Goal: Task Accomplishment & Management: Complete application form

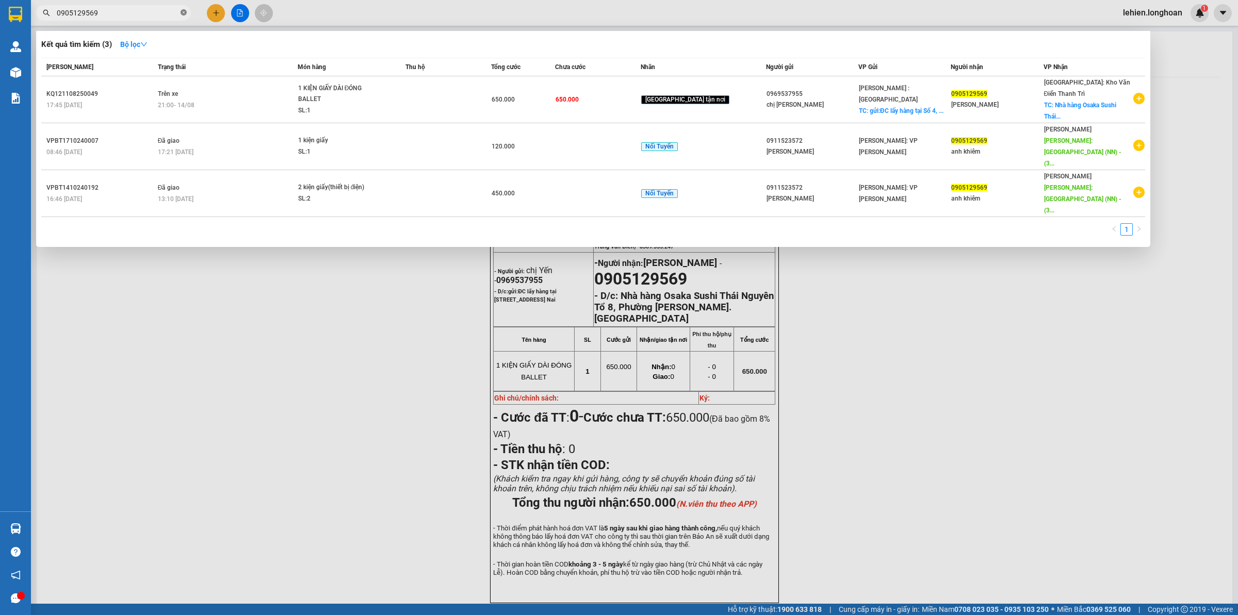
click at [184, 13] on icon "close-circle" at bounding box center [184, 12] width 6 height 6
paste input "0975343034"
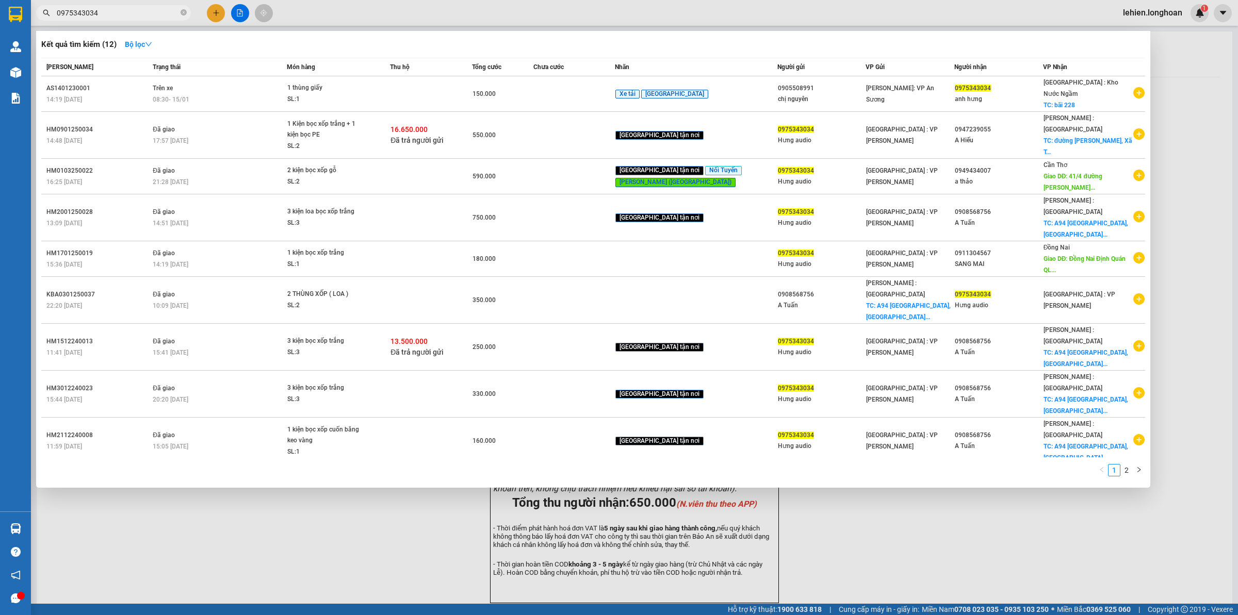
type input "0975343034"
click at [181, 12] on icon "close-circle" at bounding box center [184, 12] width 6 height 6
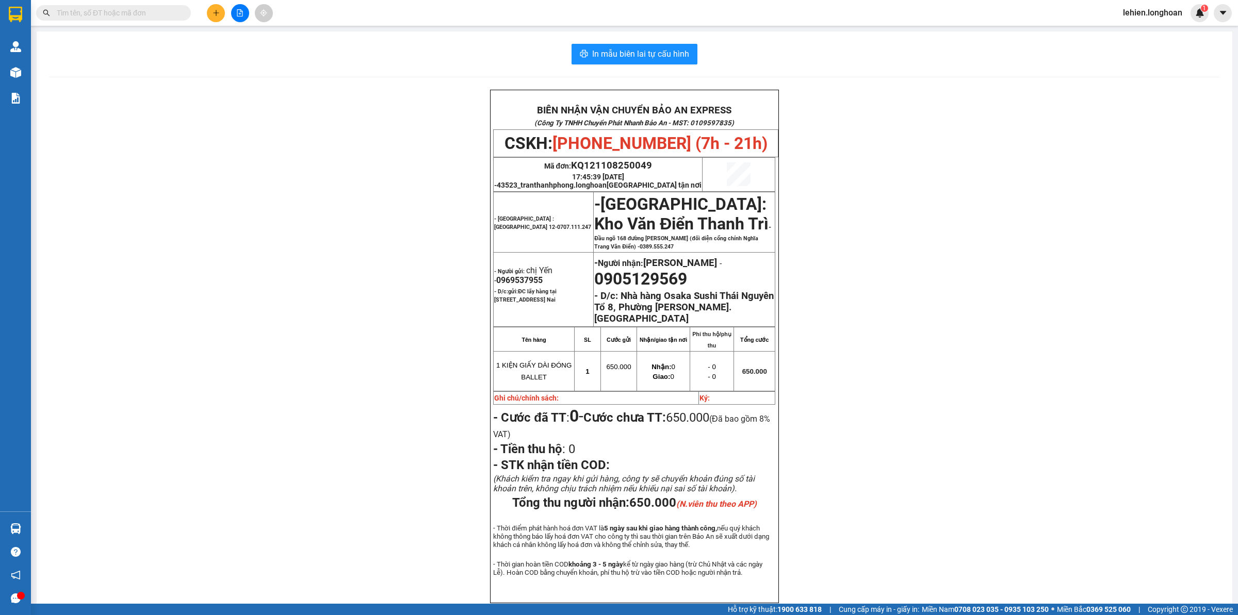
paste input "091 4634156"
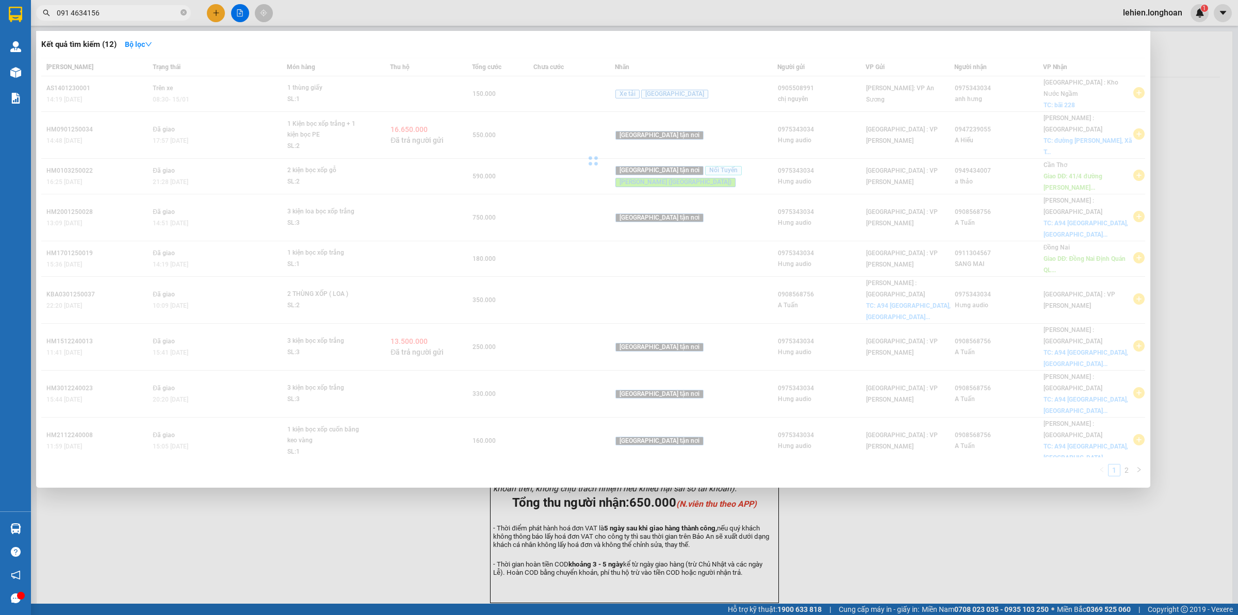
click at [70, 11] on input "091 4634156" at bounding box center [118, 12] width 122 height 11
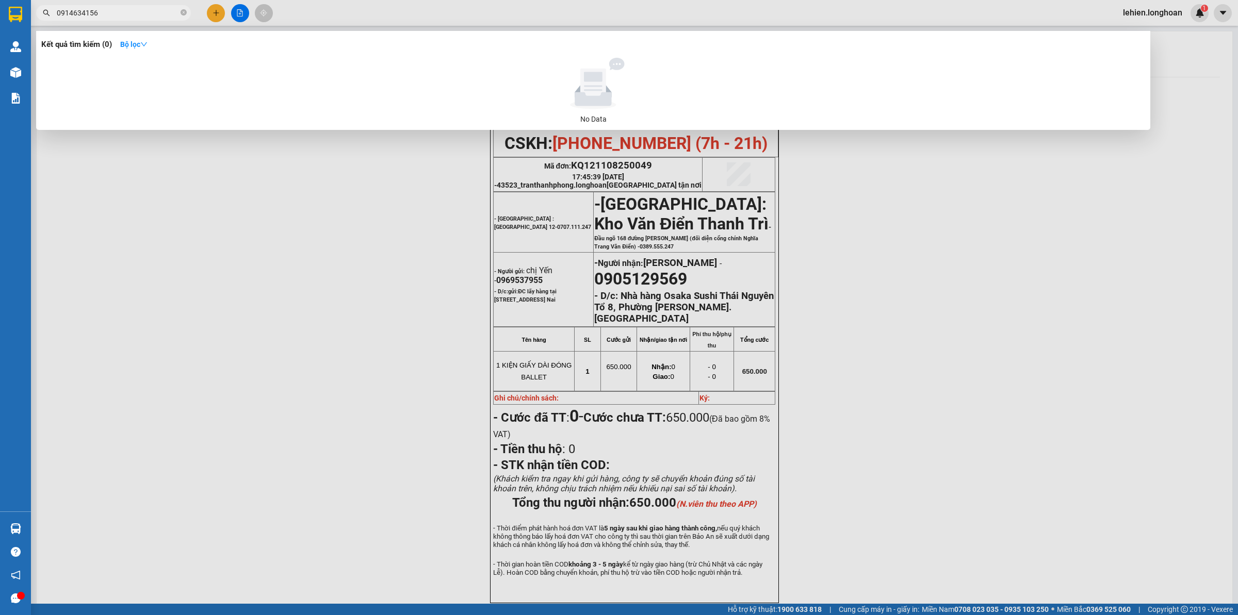
type input "0914634156"
click at [186, 14] on icon "close-circle" at bounding box center [184, 12] width 6 height 6
paste input "0382332688"
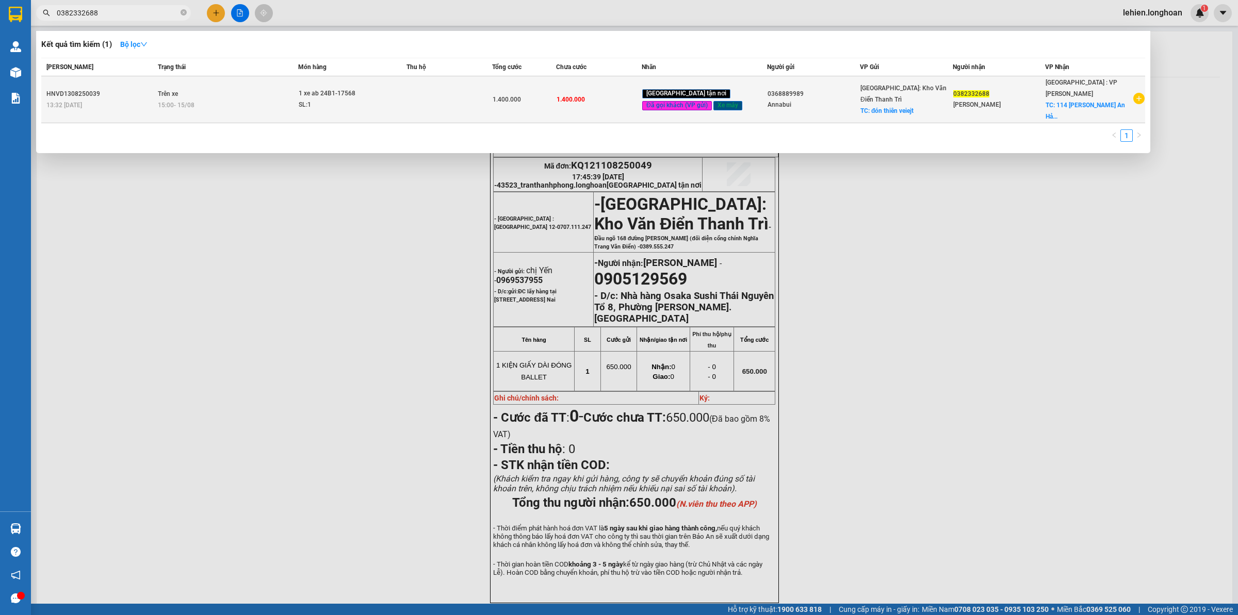
type input "0382332688"
click at [223, 93] on td "Trên xe 15:00 [DATE]" at bounding box center [226, 99] width 142 height 47
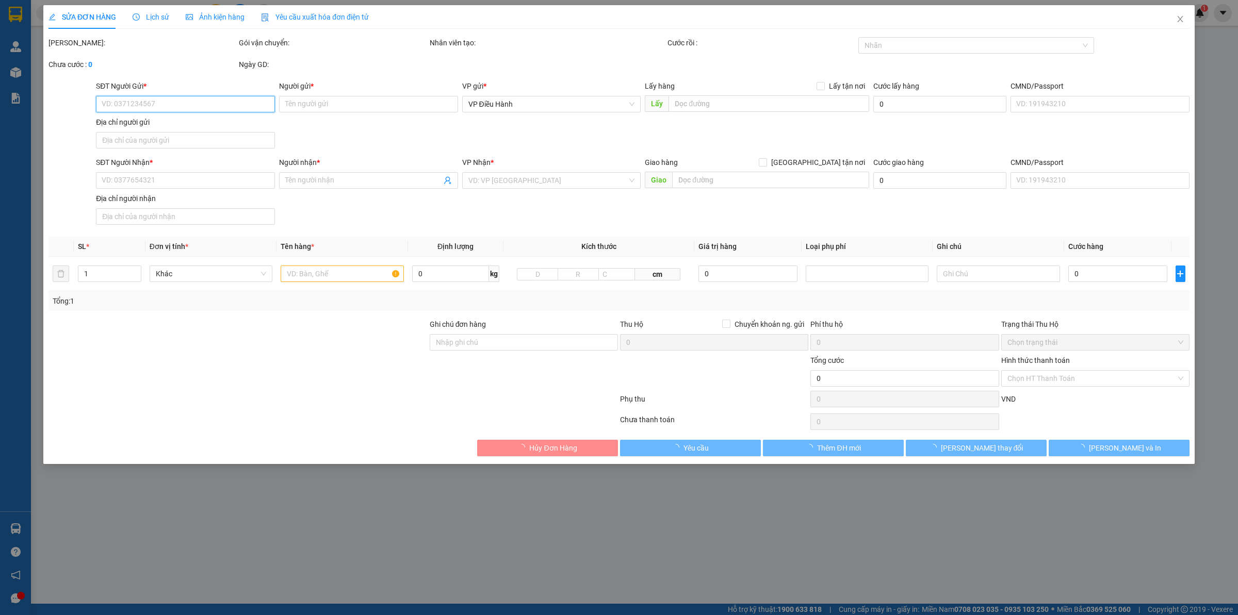
type input "0368889989"
type input "Annabui"
checkbox input "true"
type input "đón thiên veiejt"
type input "0382332688"
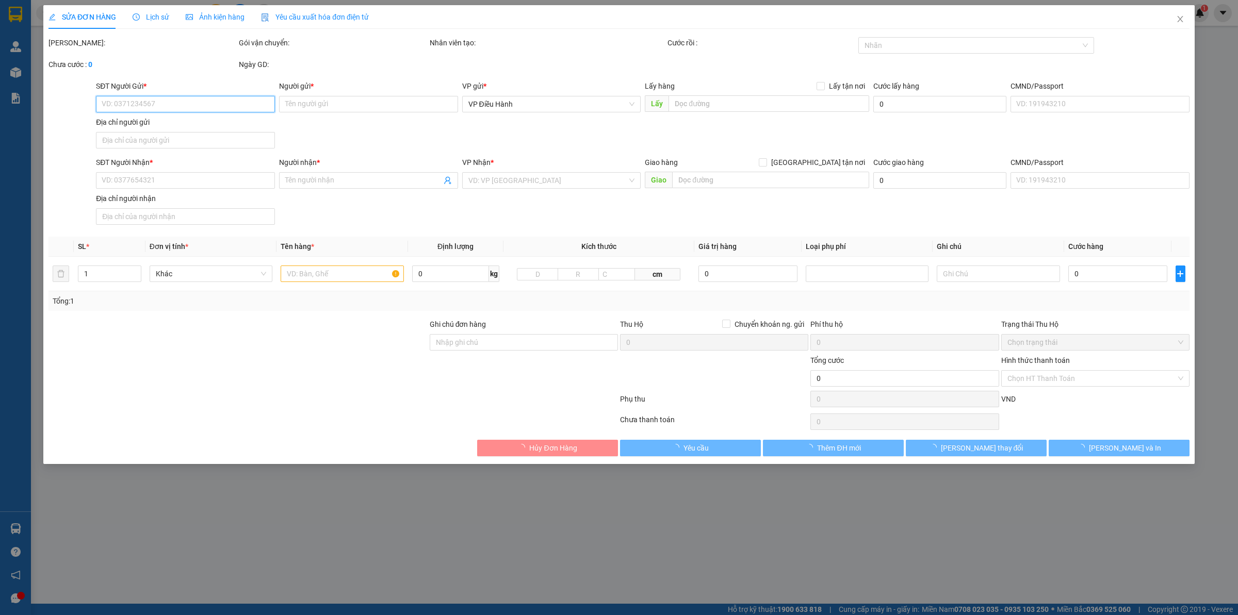
type input "[PERSON_NAME]"
checkbox input "true"
type input "114 [PERSON_NAME] An Hải [GEOGRAPHIC_DATA]"
type input "không chìa khóa không giấy tờ"
type input "1.400.000"
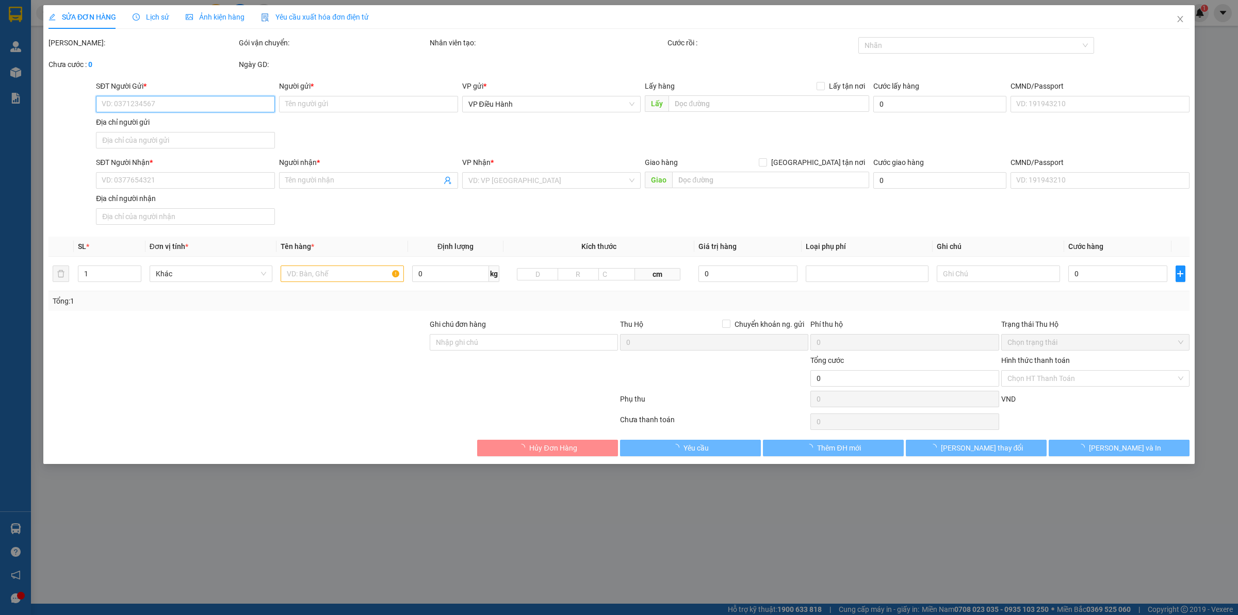
type input "1.400.000"
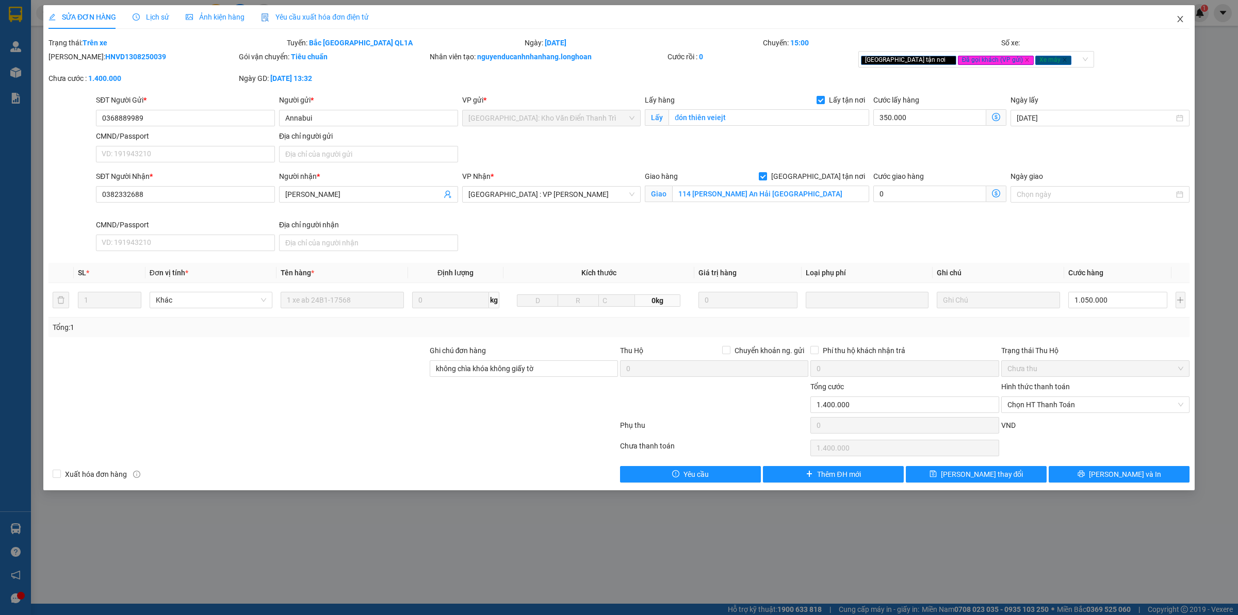
click at [1167, 13] on span "Close" at bounding box center [1180, 19] width 29 height 29
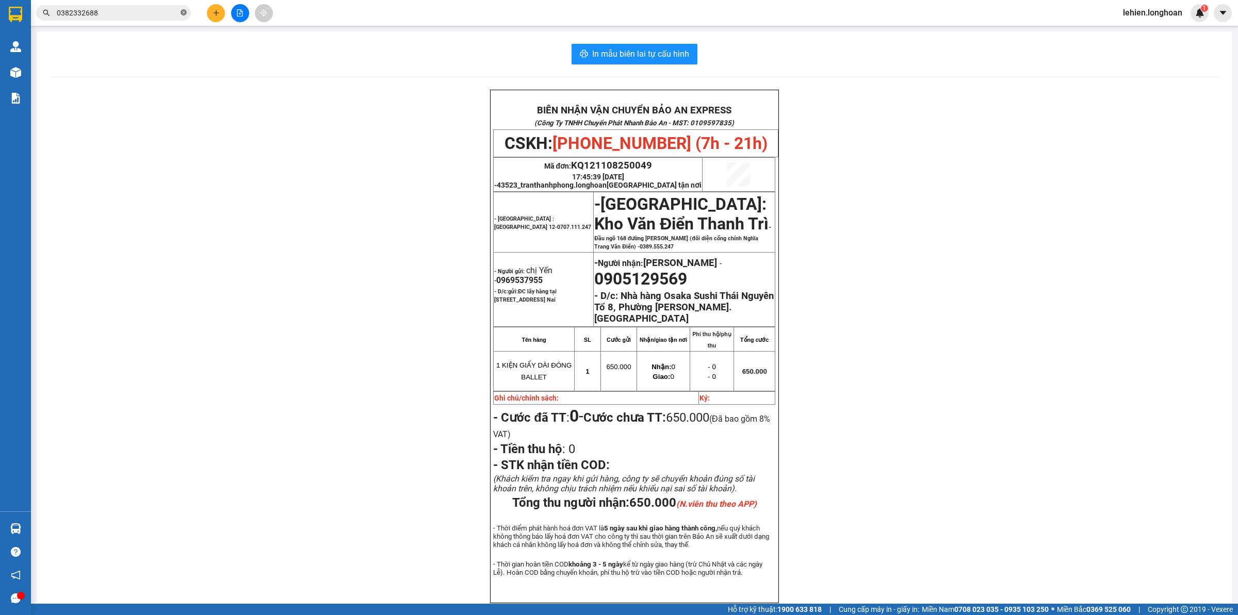
click at [183, 13] on icon "close-circle" at bounding box center [184, 12] width 6 height 6
paste input "0984898918"
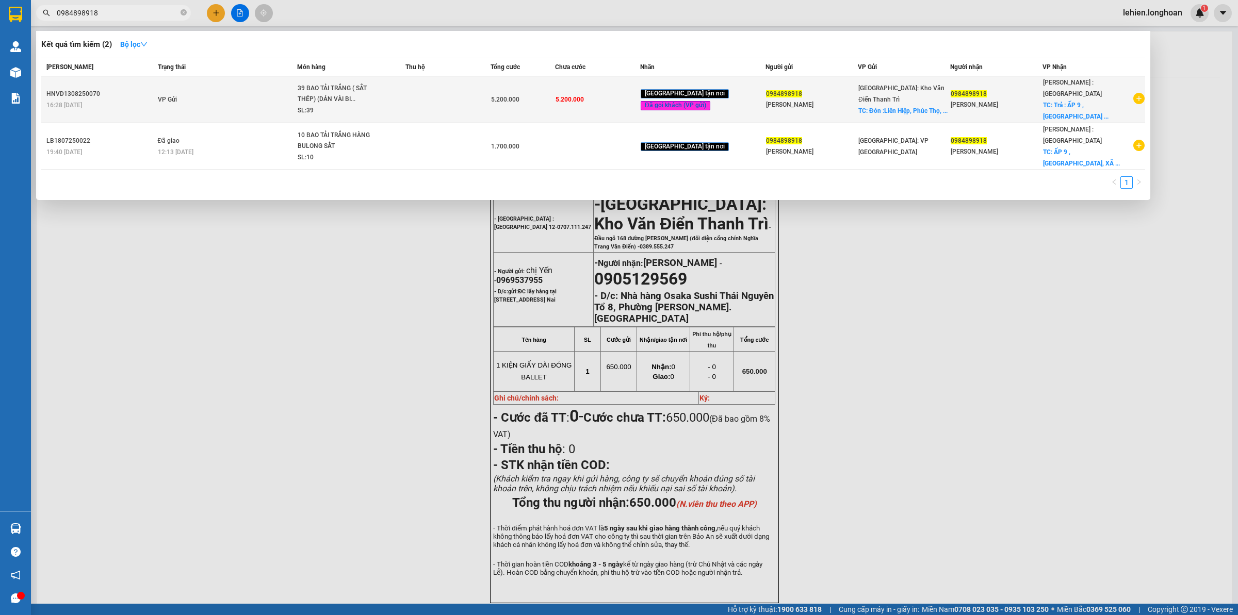
type input "0984898918"
click at [405, 96] on span "39 BAO TẢI TRẮNG ( SẮT THÉP) (DÁN VÀI BI... SL: 39" at bounding box center [351, 100] width 107 height 34
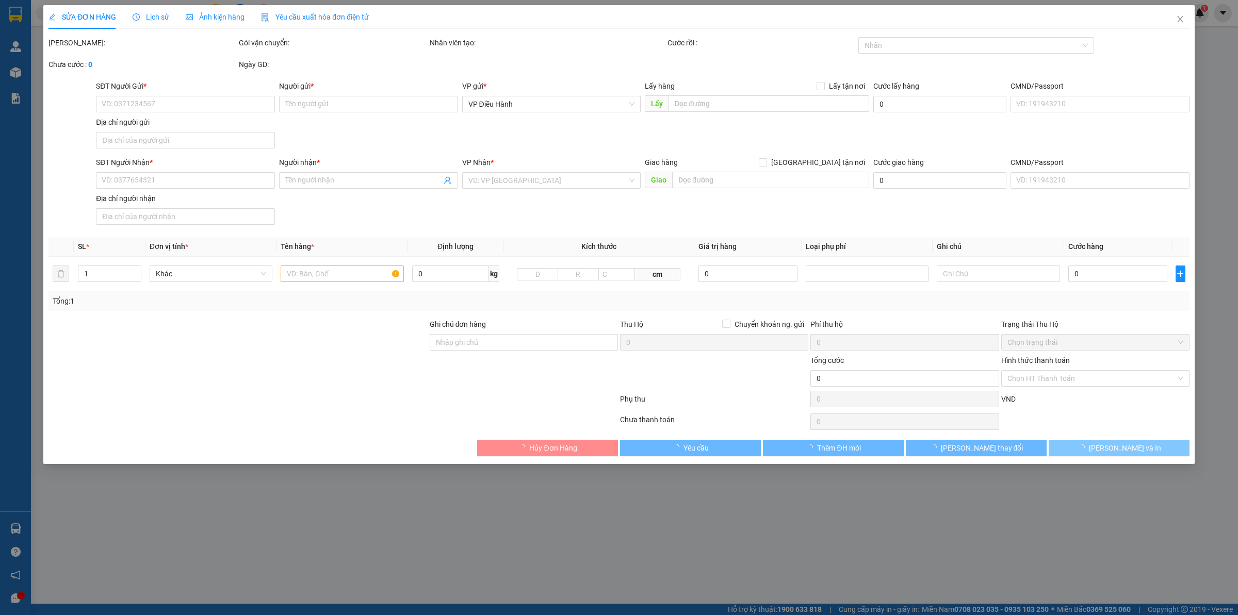
type input "0984898918"
type input "[PERSON_NAME]"
checkbox input "true"
type input "Đón :Liên Hiệp, Phúc Thọ, [GEOGRAPHIC_DATA], [GEOGRAPHIC_DATA]"
type input "0984898918"
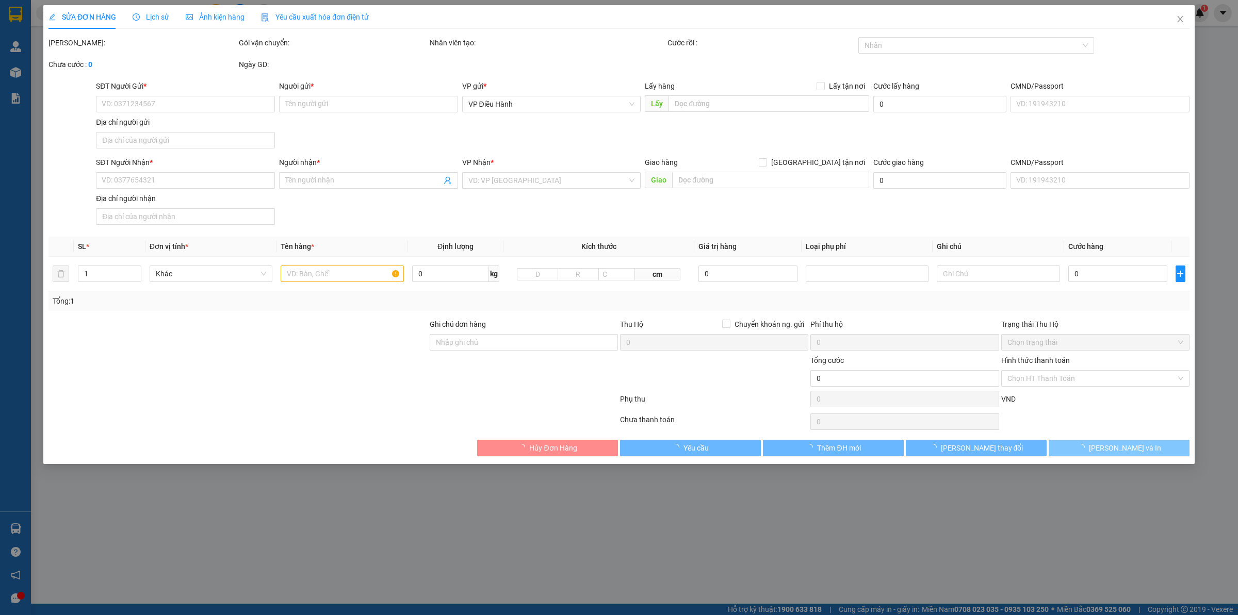
type input "[PERSON_NAME]"
checkbox input "true"
type input "Trả : ẤP 9 , [GEOGRAPHIC_DATA], XÃ [GEOGRAPHIC_DATA], [GEOGRAPHIC_DATA], [GEOGR…"
type input "hàng giao nguyên kiện, hư vỡ ko đền ( DÁN VÀI BILL BẢO AN )"
type input "5.200.000"
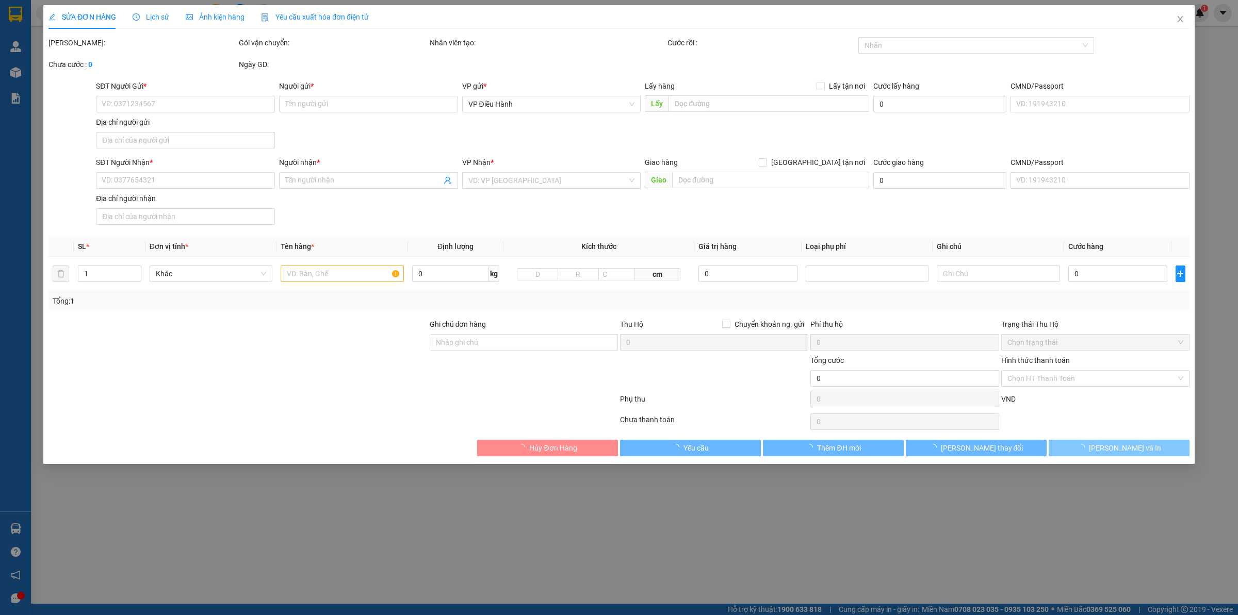
type input "5.200.000"
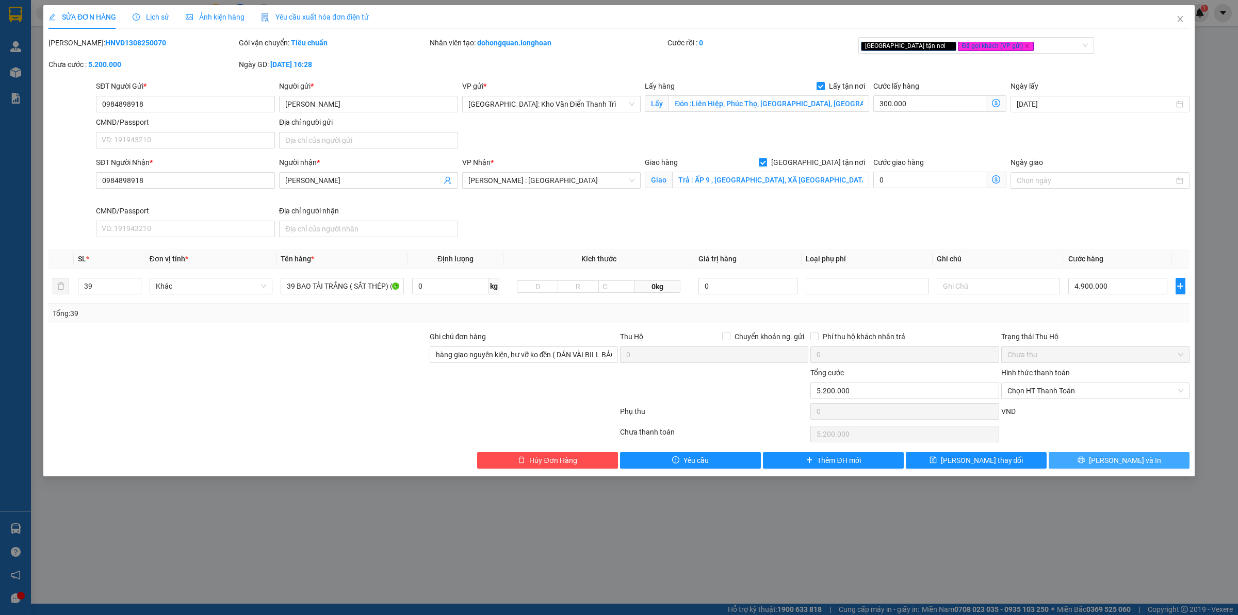
click at [1085, 458] on icon "printer" at bounding box center [1081, 460] width 7 height 7
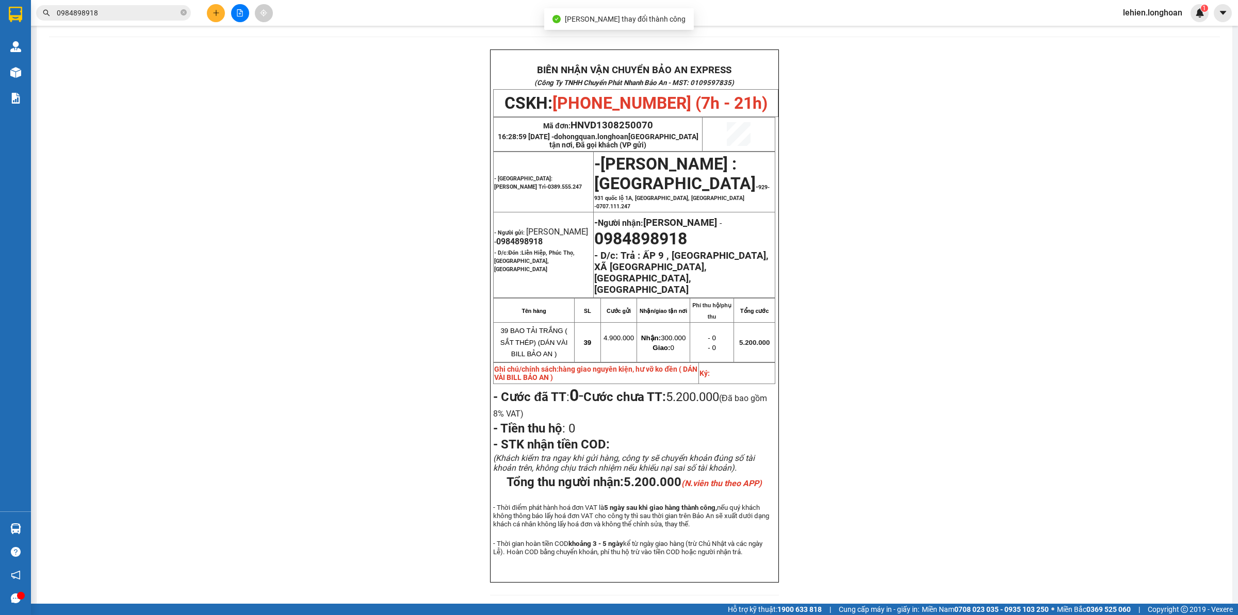
scroll to position [42, 0]
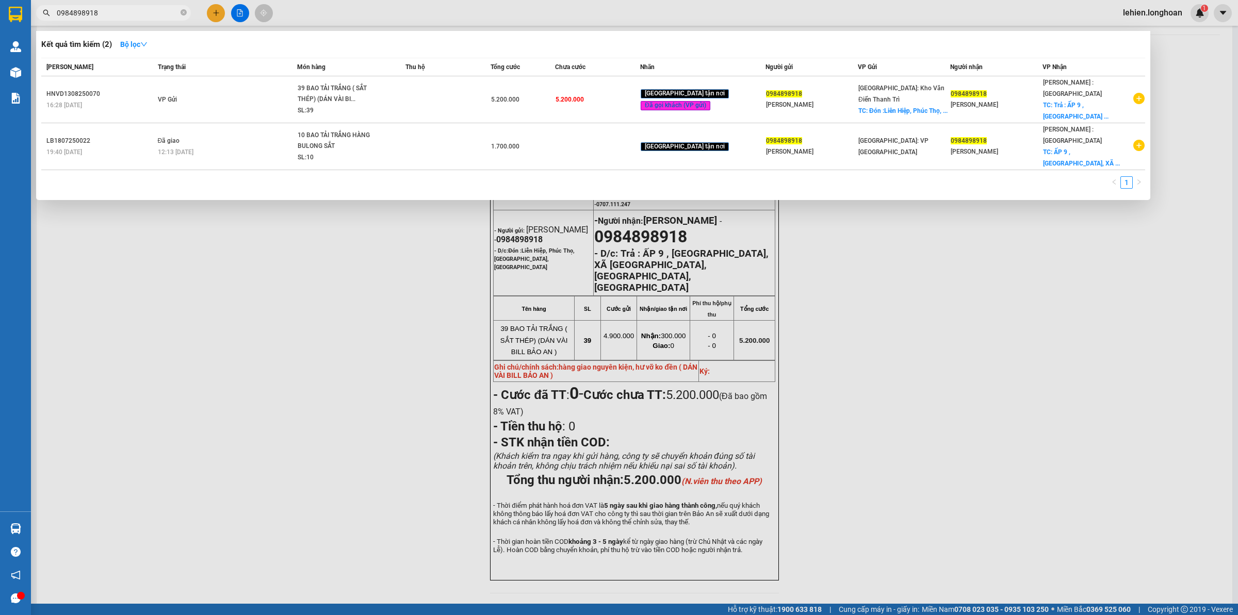
click at [177, 13] on input "0984898918" at bounding box center [118, 12] width 122 height 11
click at [181, 10] on icon "close-circle" at bounding box center [184, 12] width 6 height 6
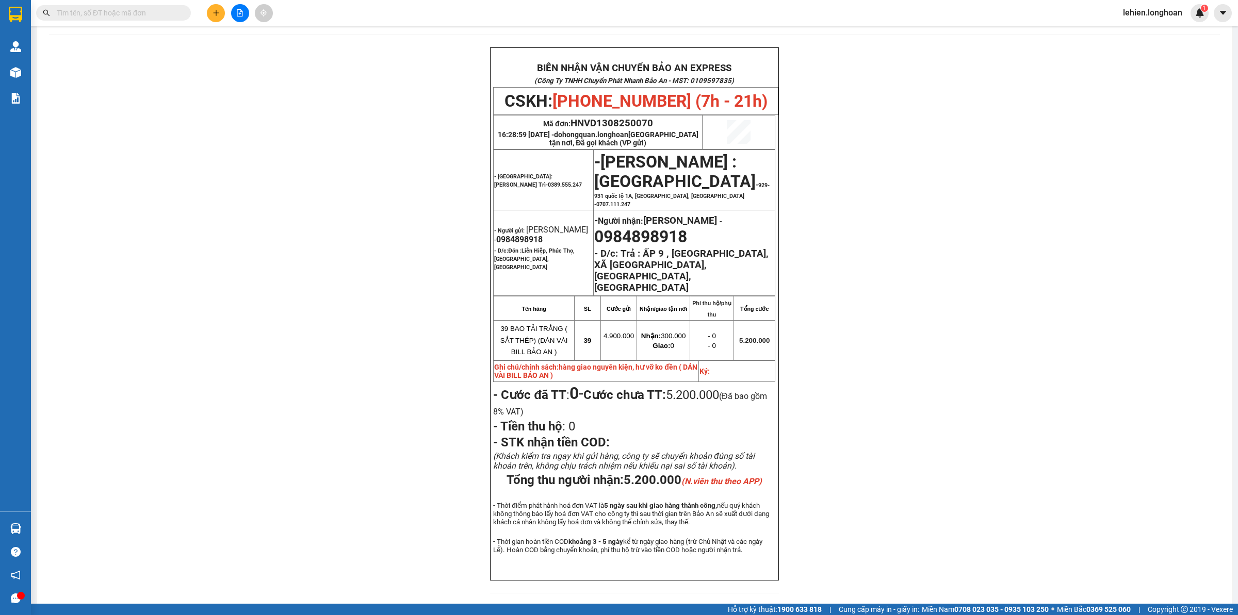
paste input "0942721891"
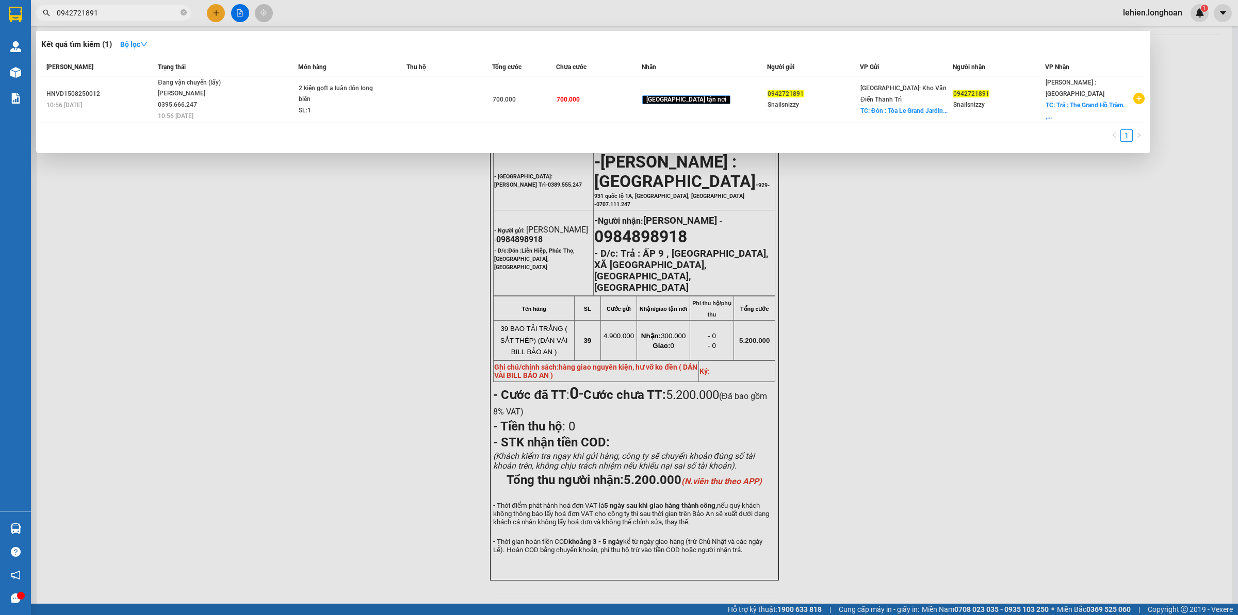
type input "0942721891"
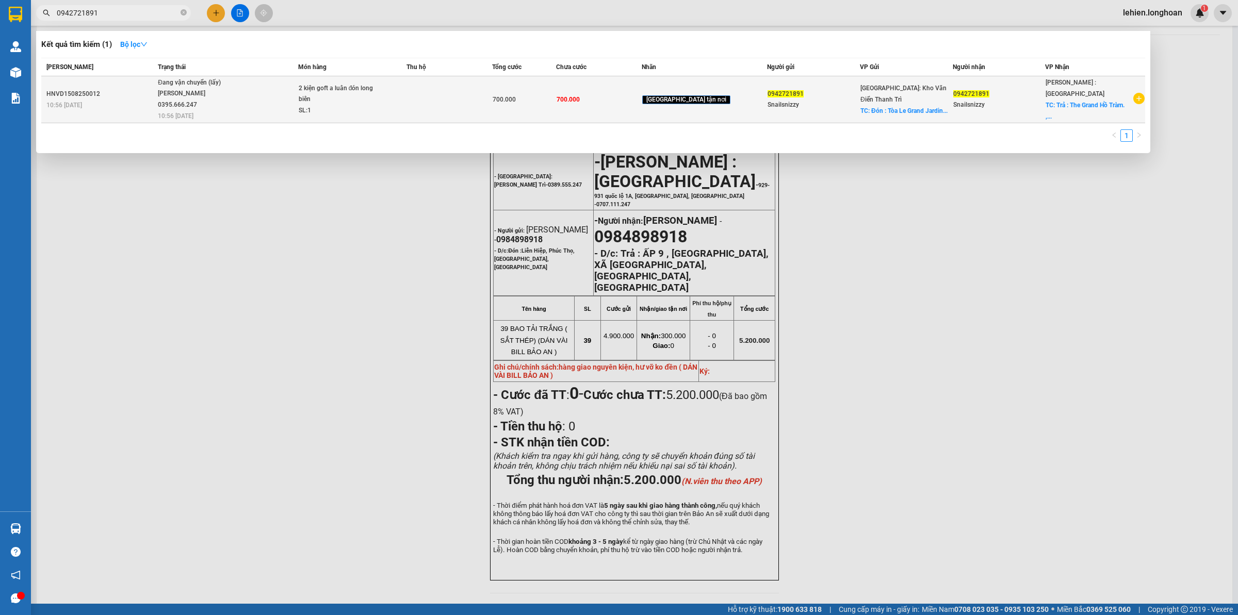
click at [181, 105] on div "[PERSON_NAME] 0395.666.247" at bounding box center [196, 99] width 77 height 22
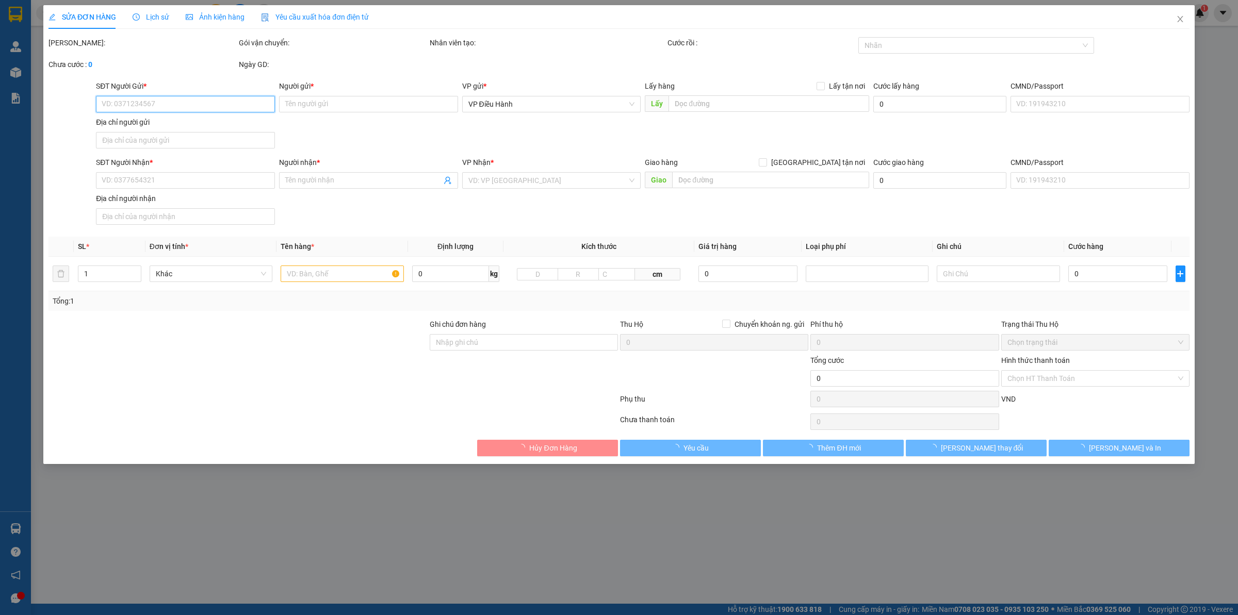
type input "0942721891"
type input "Snailsnizzy"
checkbox input "true"
type input "Đón : Tòa [GEOGRAPHIC_DATA][PERSON_NAME] , [GEOGRAPHIC_DATA] , [GEOGRAPHIC_DATA]"
type input "0942721891"
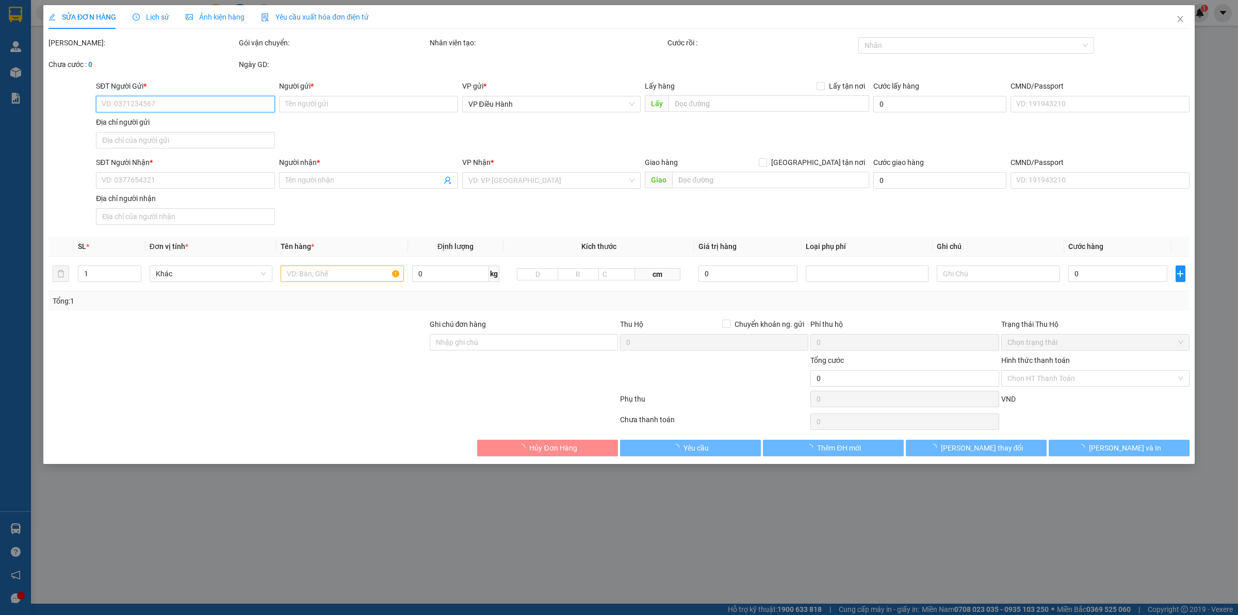
type input "Snailsnizzy"
checkbox input "true"
type input "Trả : The Grand Hồ Tràm. ,[PERSON_NAME], [GEOGRAPHIC_DATA]"
type input "Hàng về quấn thêm bọc xốp nổ cho khách nhé e"
type input "700.000"
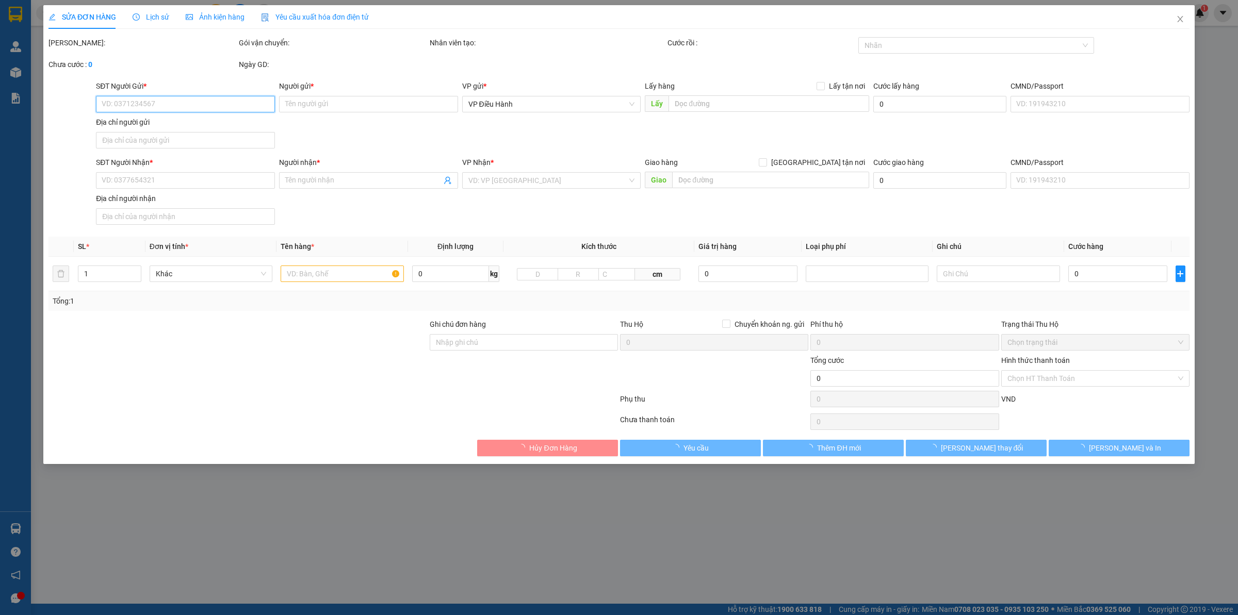
type input "80.000"
type input "700.000"
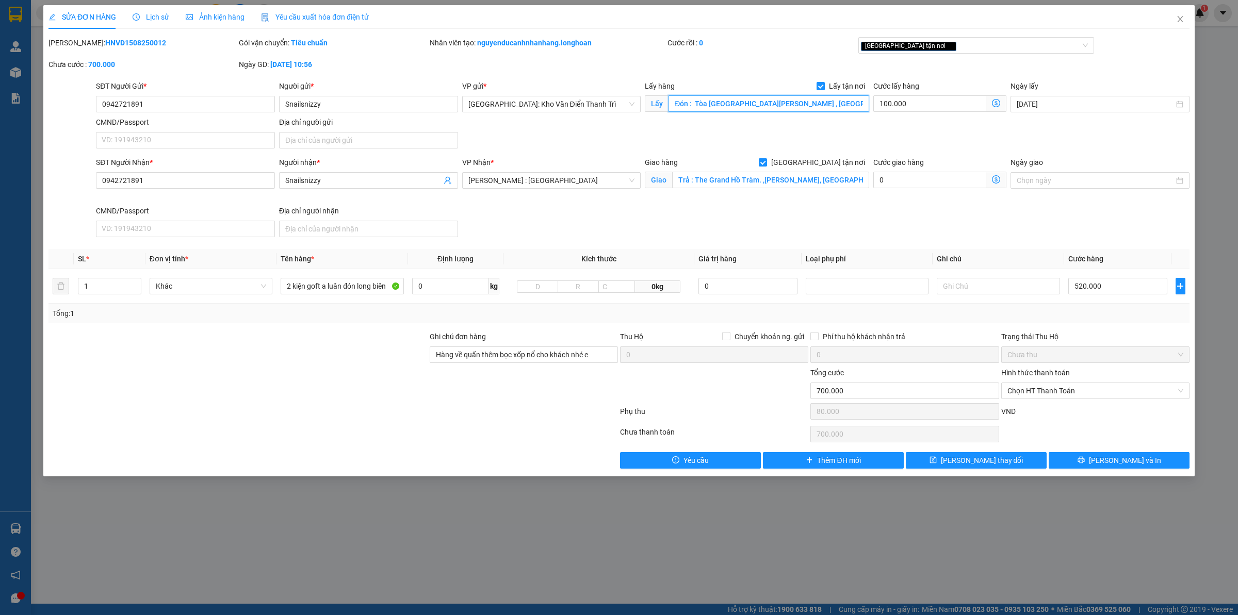
click at [795, 102] on input "Đón : Tòa [GEOGRAPHIC_DATA][PERSON_NAME] , [GEOGRAPHIC_DATA] , [GEOGRAPHIC_DATA]" at bounding box center [769, 103] width 201 height 17
click at [821, 109] on input "Đón : Tòa [GEOGRAPHIC_DATA][PERSON_NAME] , [GEOGRAPHIC_DATA] , [GEOGRAPHIC_DATA]" at bounding box center [769, 103] width 201 height 17
click at [328, 303] on td "2 kiện goft a luân đón long biên" at bounding box center [342, 286] width 131 height 35
